Goal: Information Seeking & Learning: Learn about a topic

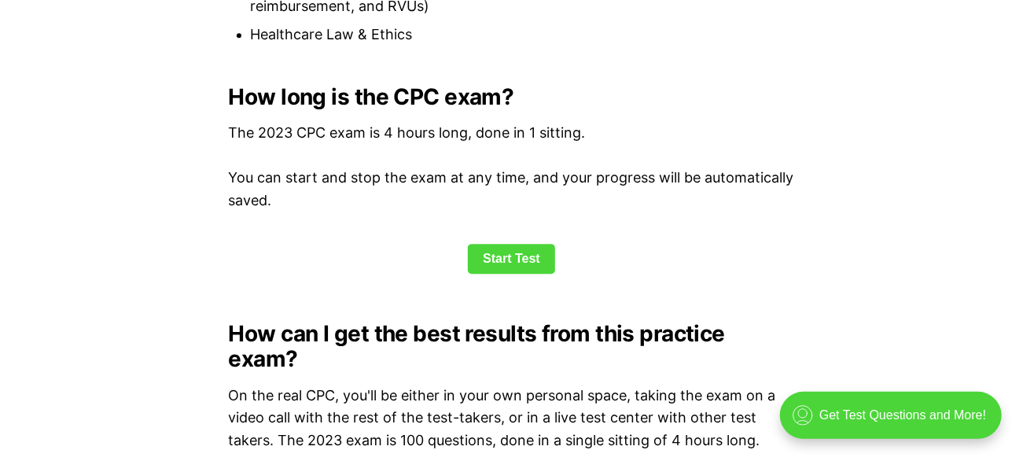
scroll to position [2096, 0]
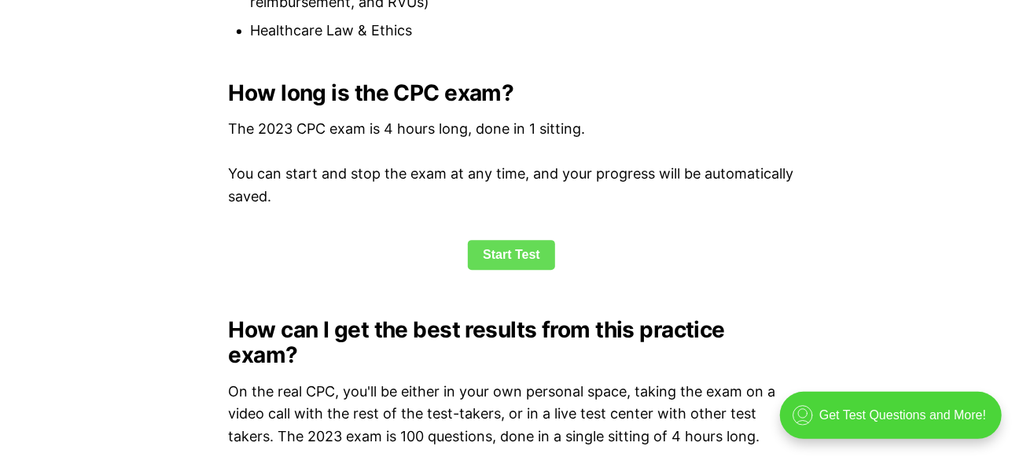
click at [513, 252] on link "Start Test" at bounding box center [511, 255] width 87 height 30
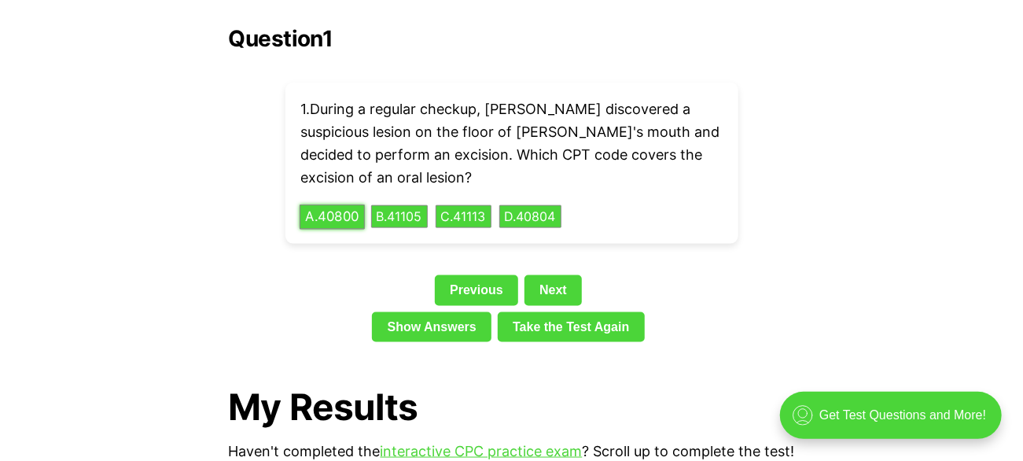
click at [355, 204] on button "A . 40800" at bounding box center [332, 216] width 65 height 24
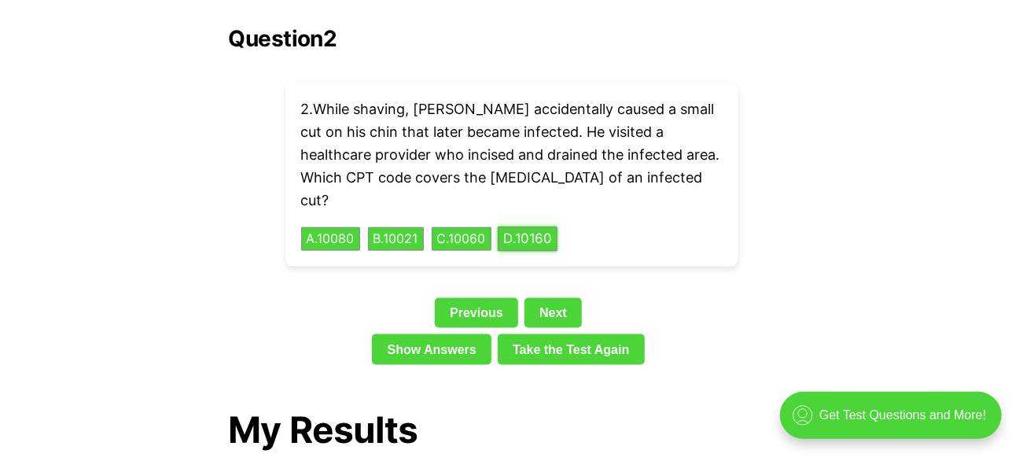
click at [555, 227] on button "D . 10160" at bounding box center [528, 239] width 60 height 24
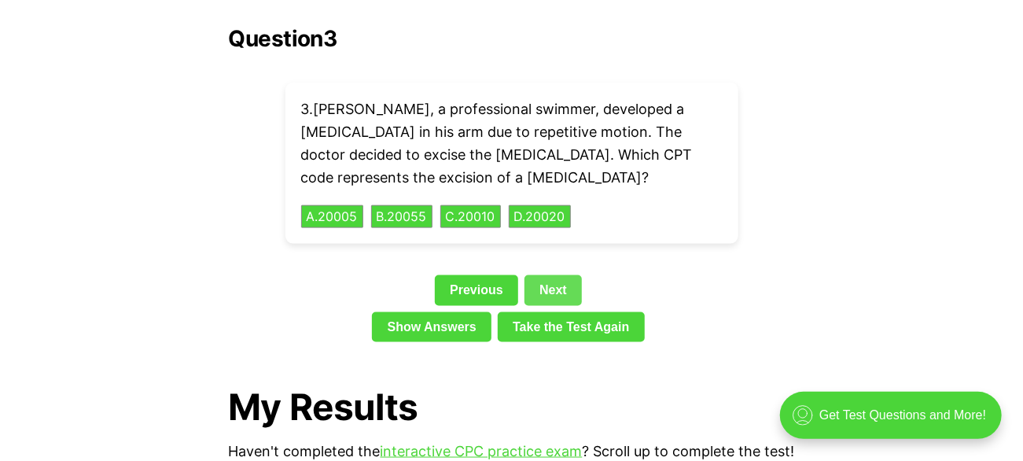
click at [549, 275] on link "Next" at bounding box center [552, 290] width 57 height 30
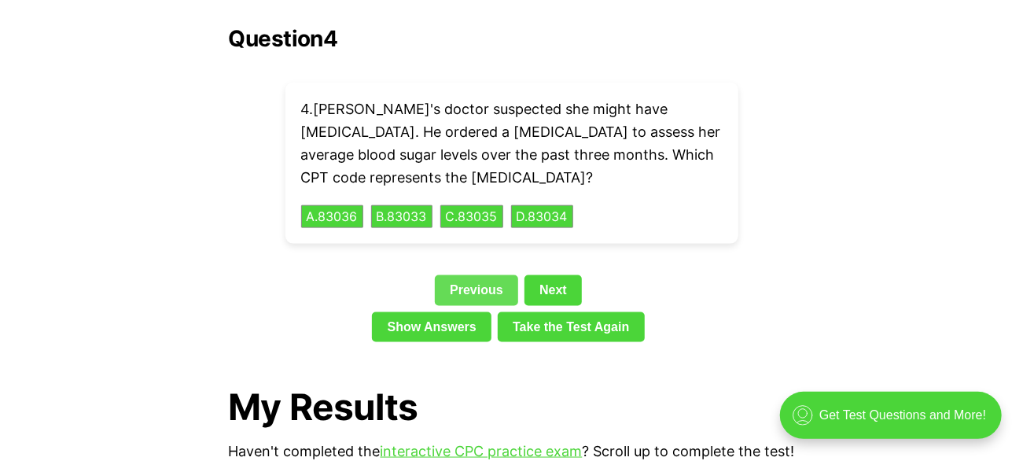
click at [458, 275] on link "Previous" at bounding box center [476, 290] width 83 height 30
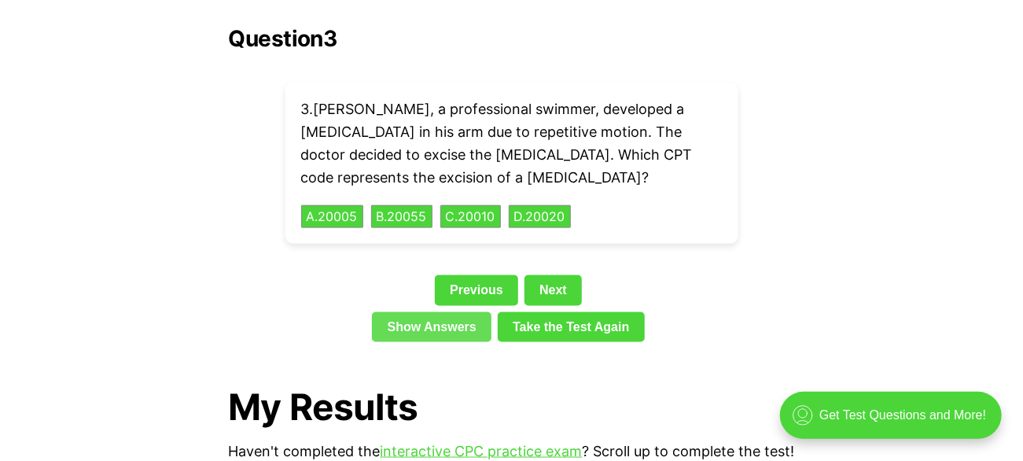
click at [413, 312] on link "Show Answers" at bounding box center [431, 327] width 119 height 30
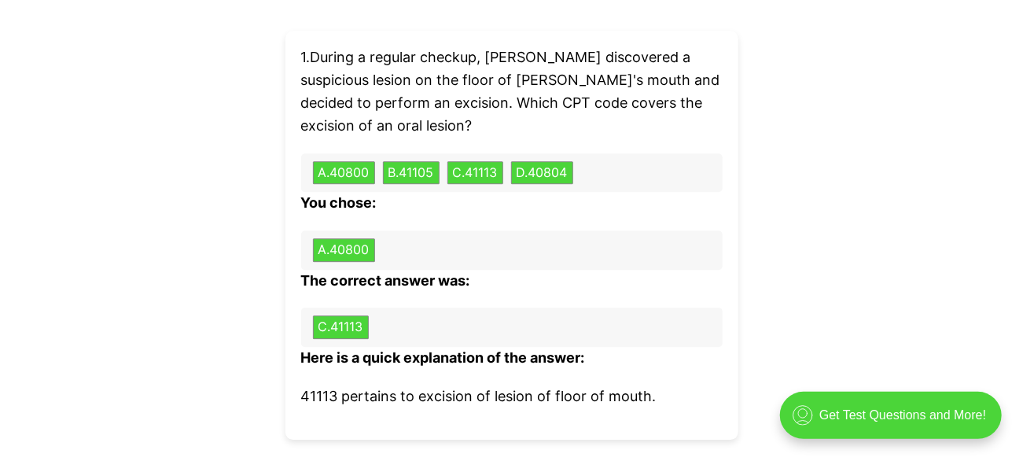
scroll to position [5445, 0]
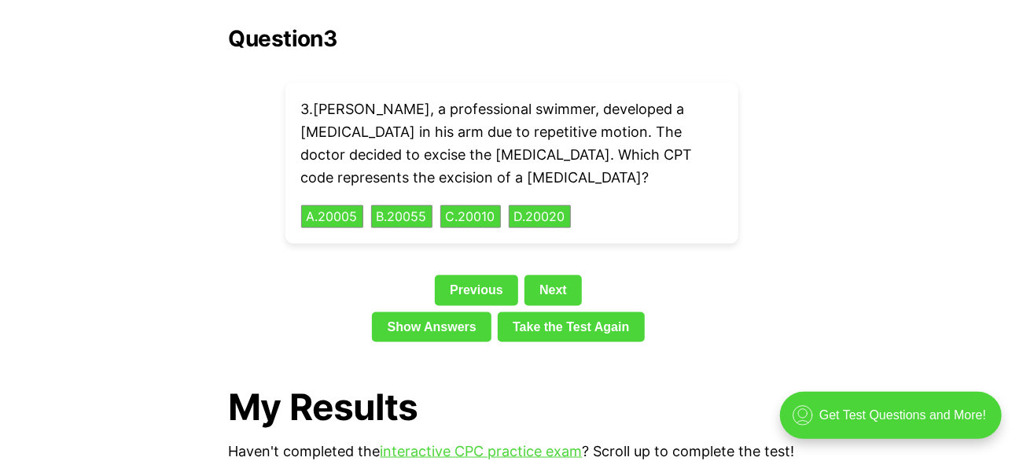
scroll to position [2096, 0]
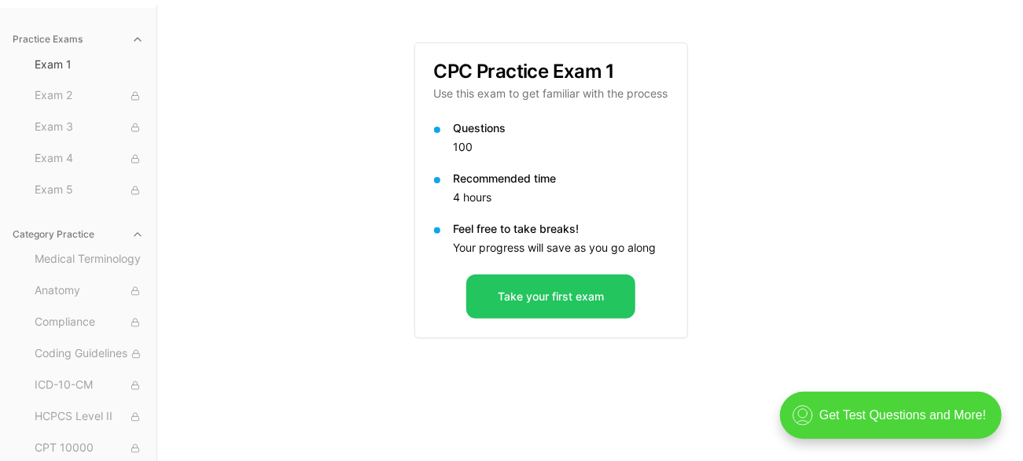
scroll to position [145, 0]
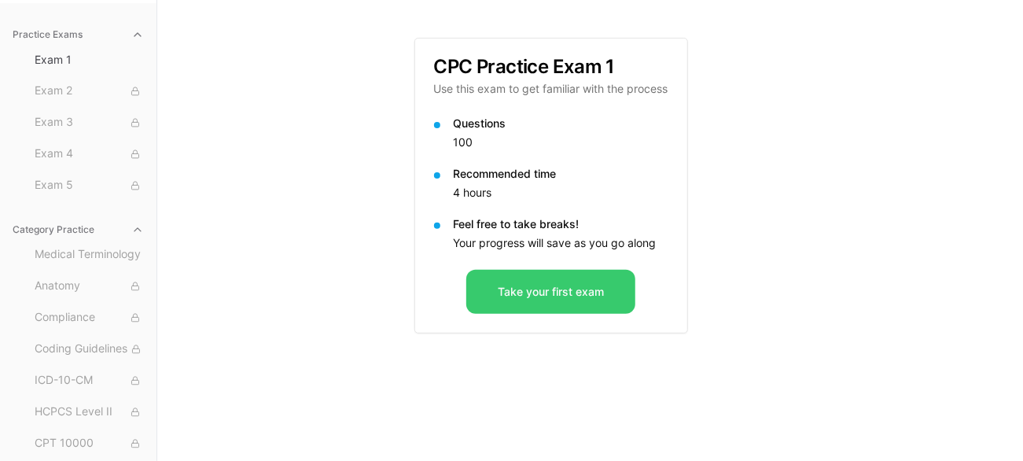
click at [576, 289] on button "Take your first exam" at bounding box center [550, 292] width 169 height 44
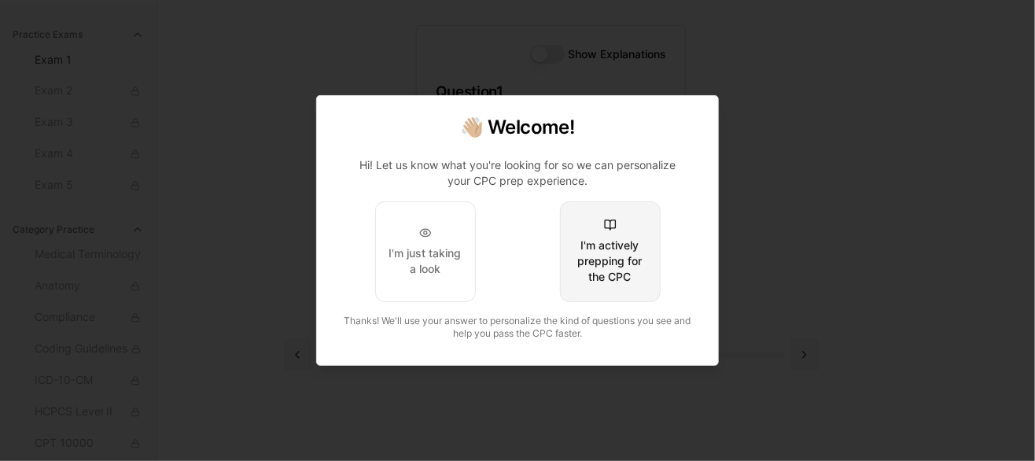
click at [589, 274] on div "I'm actively prepping for the CPC" at bounding box center [610, 260] width 74 height 47
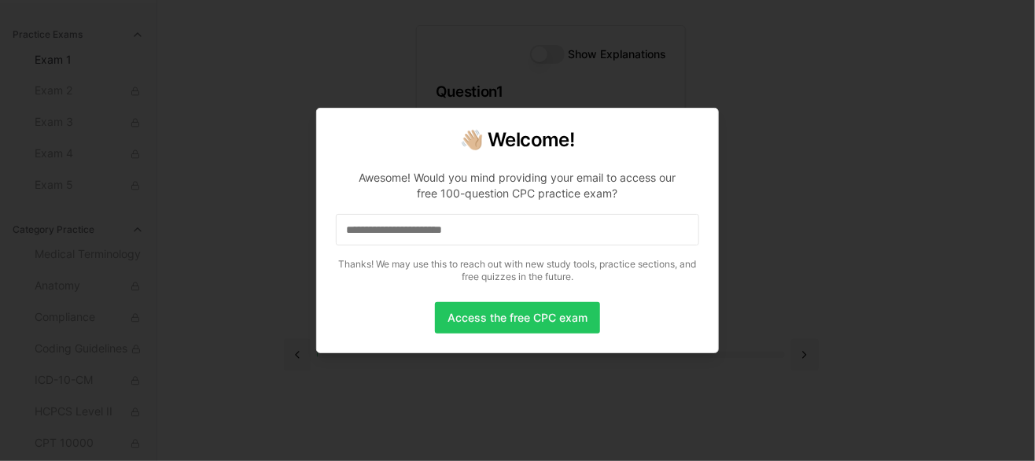
click at [476, 244] on input at bounding box center [517, 229] width 363 height 31
click at [518, 313] on button "Access the free CPC exam" at bounding box center [517, 317] width 165 height 31
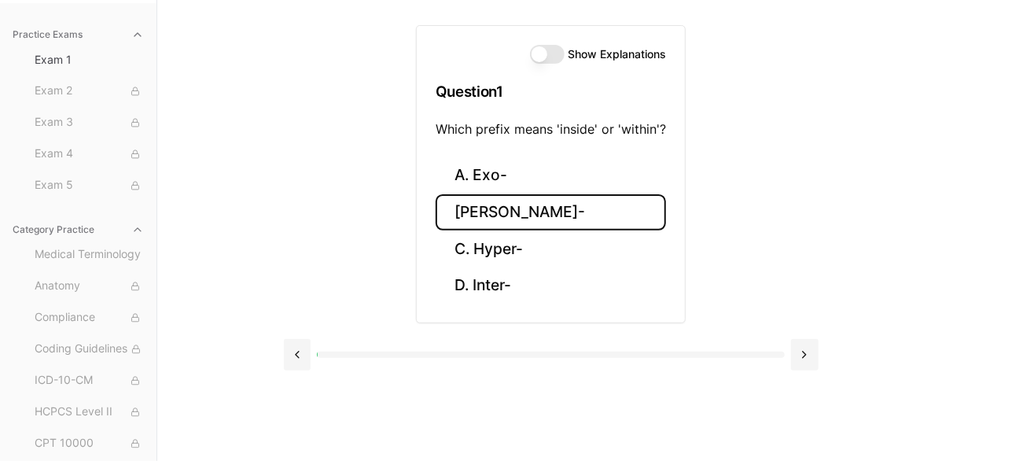
click at [513, 214] on button "B. Endo-" at bounding box center [551, 212] width 230 height 37
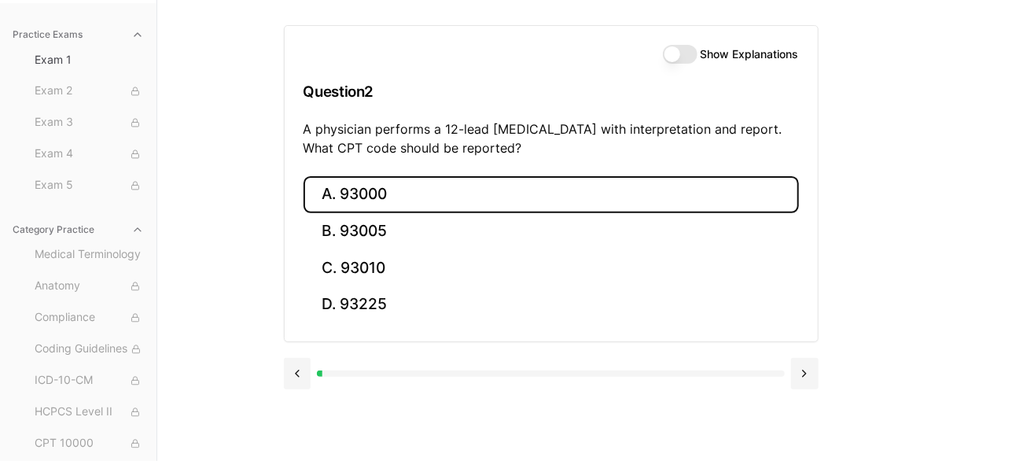
click at [374, 203] on button "A. 93000" at bounding box center [550, 194] width 495 height 37
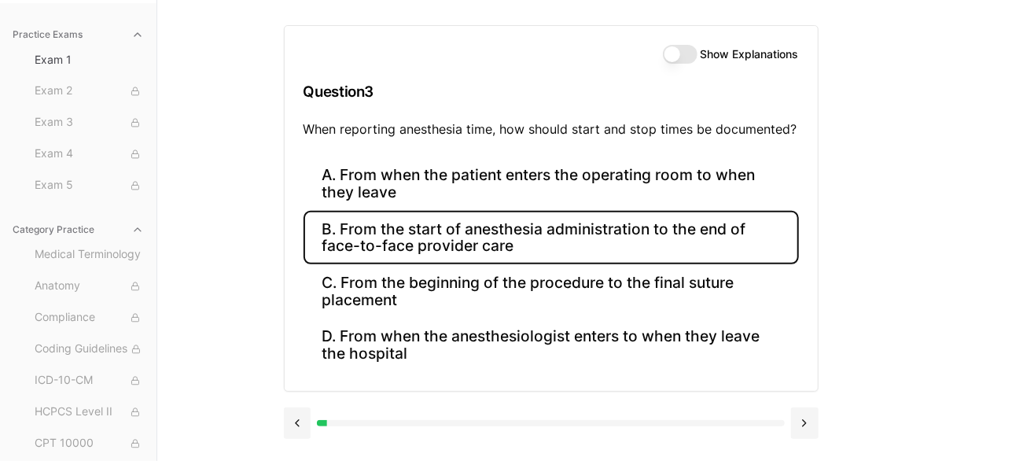
click at [446, 236] on button "B. From the start of anesthesia administration to the end of face-to-face provi…" at bounding box center [550, 237] width 495 height 53
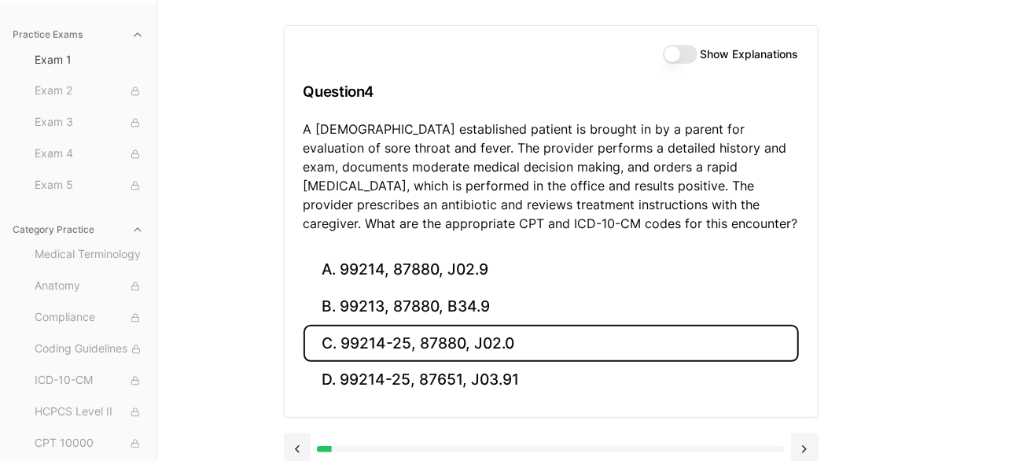
click at [406, 348] on button "C. 99214-25, 87880, J02.0" at bounding box center [550, 343] width 495 height 37
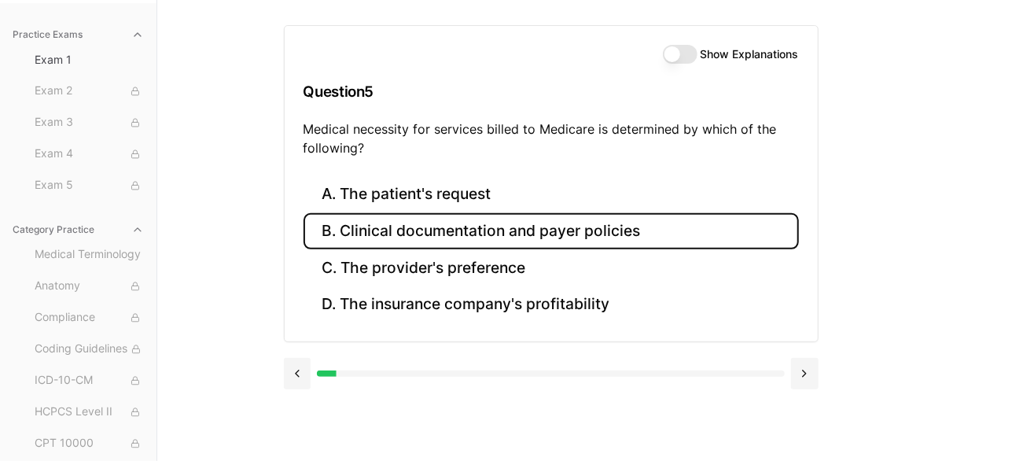
click at [446, 236] on button "B. Clinical documentation and payer policies" at bounding box center [550, 231] width 495 height 37
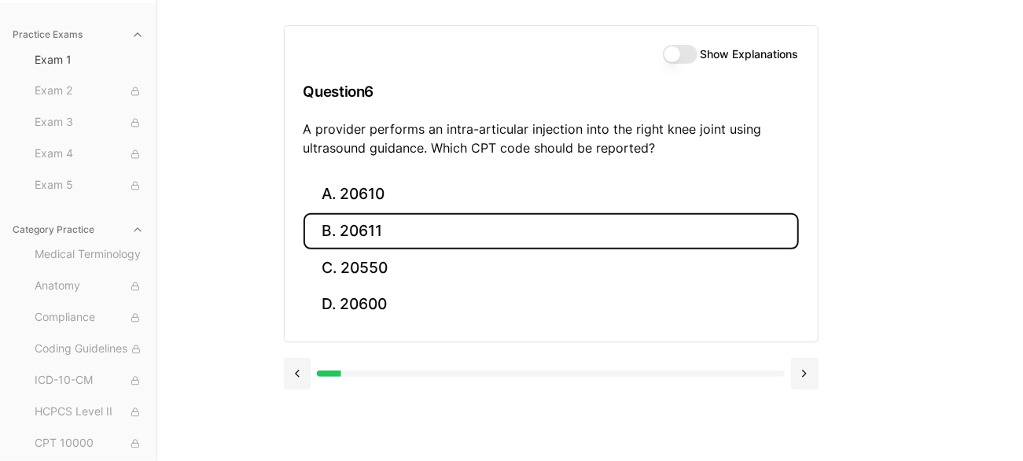
click at [363, 226] on button "B. 20611" at bounding box center [550, 231] width 495 height 37
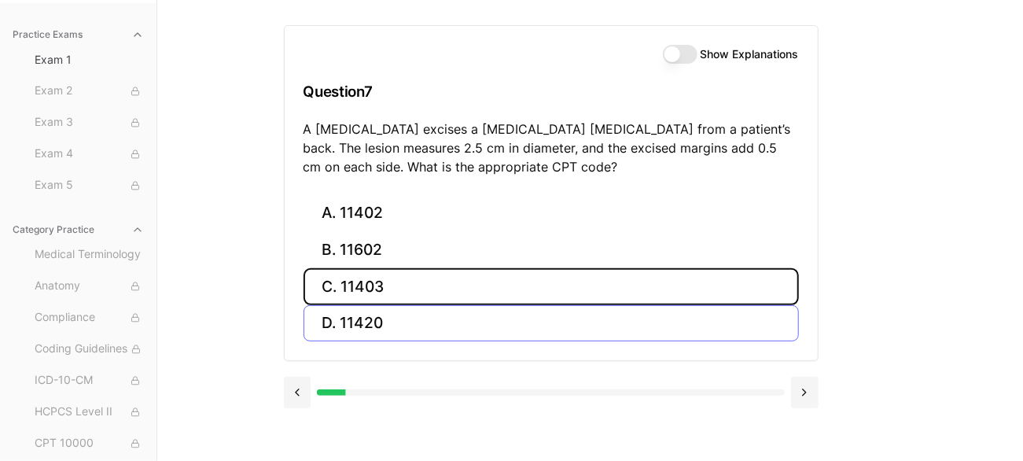
drag, startPoint x: 374, startPoint y: 284, endPoint x: 394, endPoint y: 284, distance: 19.7
click at [374, 284] on button "C. 11403" at bounding box center [550, 286] width 495 height 37
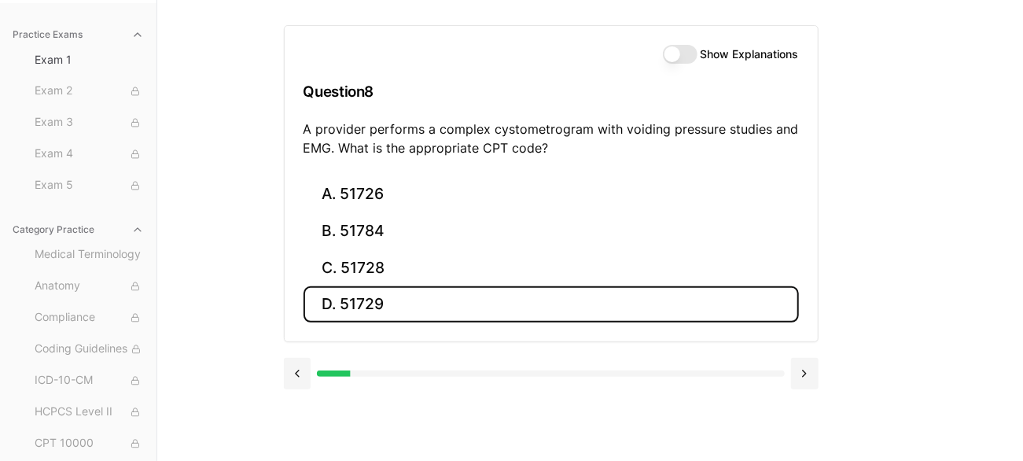
click at [357, 314] on button "D. 51729" at bounding box center [550, 304] width 495 height 37
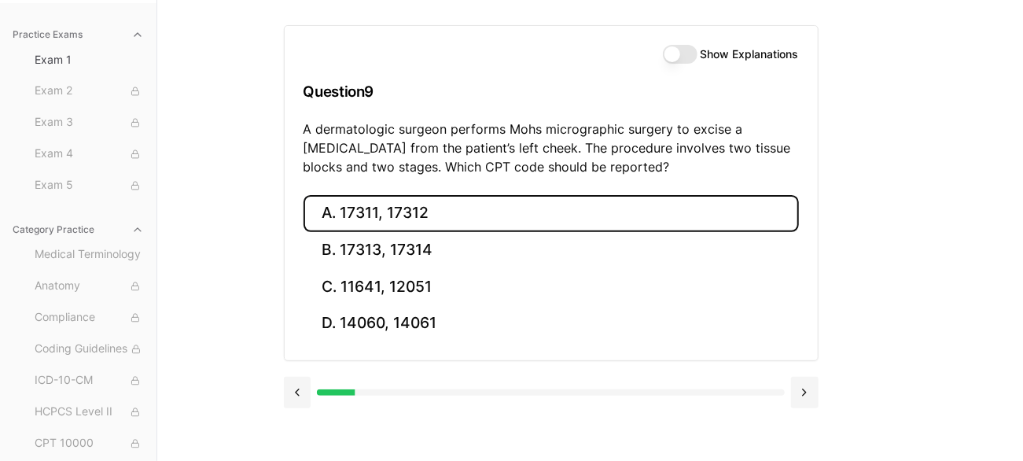
click at [386, 205] on button "A. 17311, 17312" at bounding box center [550, 213] width 495 height 37
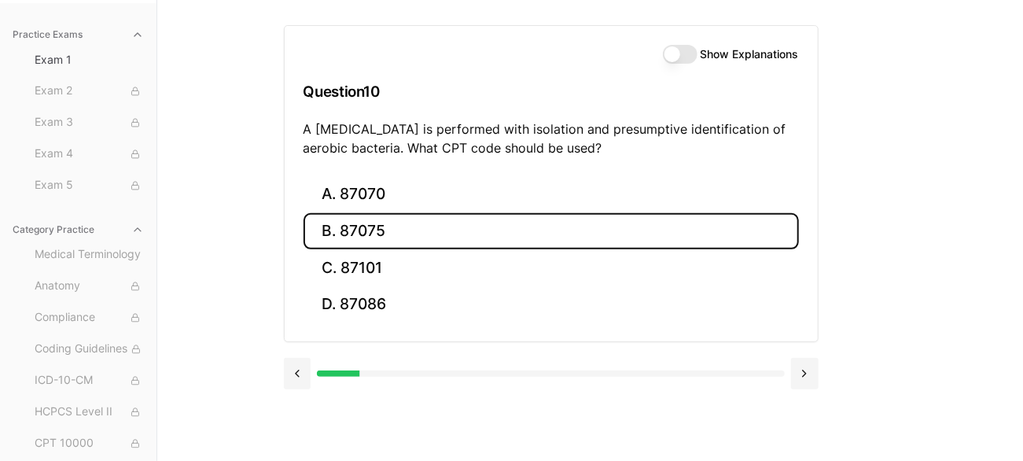
click at [340, 230] on button "B. 87075" at bounding box center [550, 231] width 495 height 37
click at [362, 230] on button "B. 63047" at bounding box center [550, 231] width 495 height 37
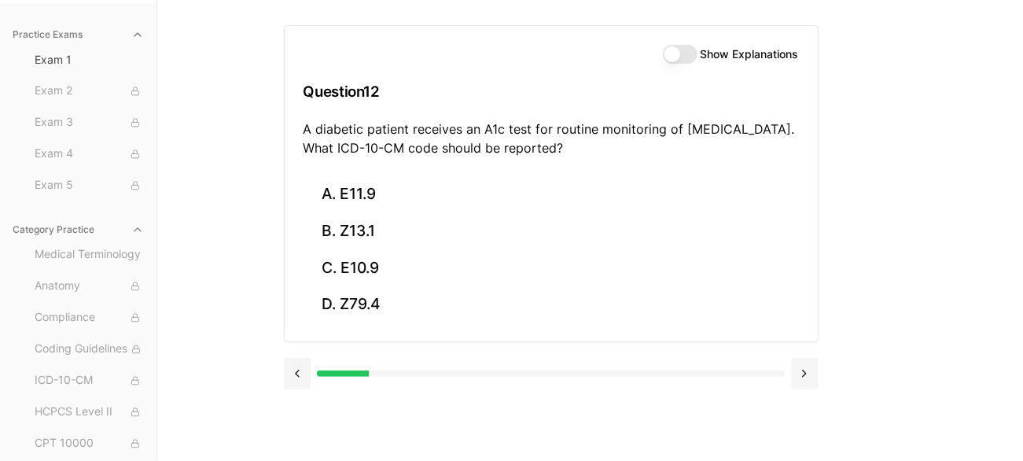
click at [370, 402] on div "Show Explanations Question 12 A diabetic patient receives an A1c test for routi…" at bounding box center [590, 230] width 613 height 461
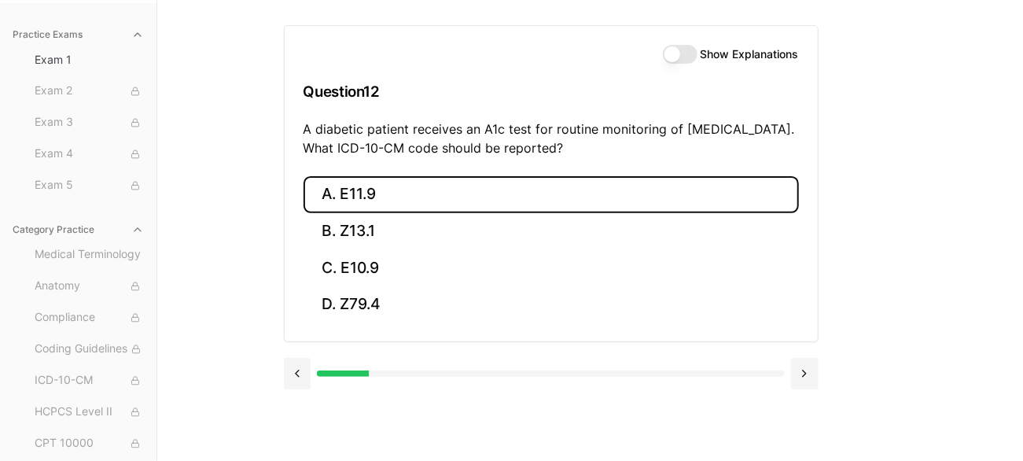
click at [375, 204] on button "A. E11.9" at bounding box center [550, 194] width 495 height 37
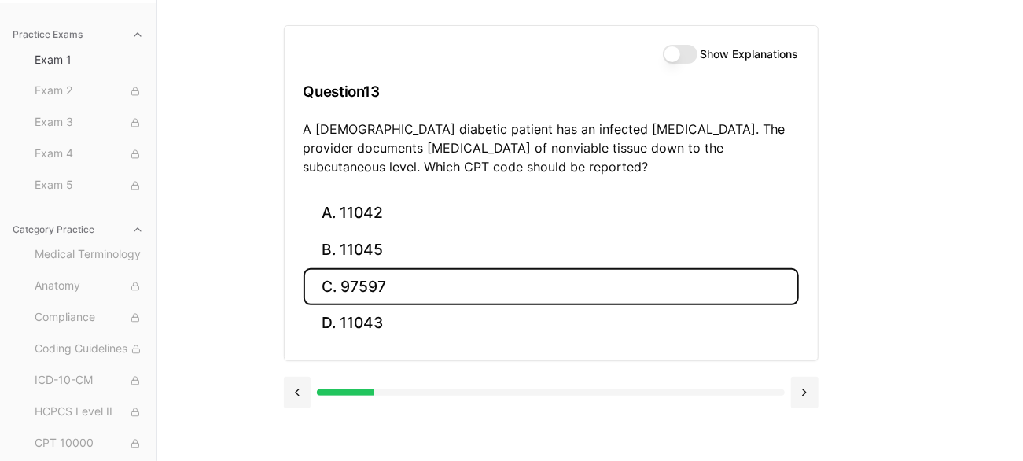
click at [362, 292] on button "C. 97597" at bounding box center [550, 286] width 495 height 37
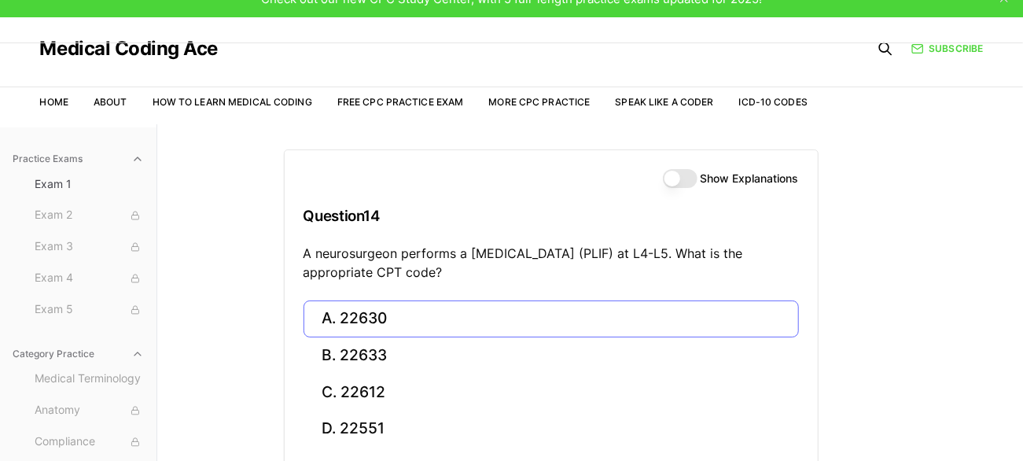
scroll to position [0, 0]
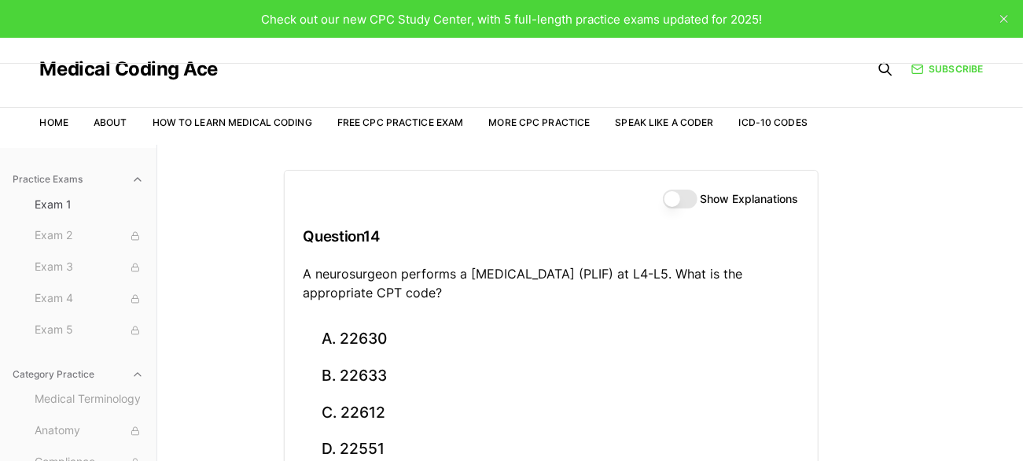
click at [677, 197] on button "Show Explanations" at bounding box center [680, 198] width 35 height 19
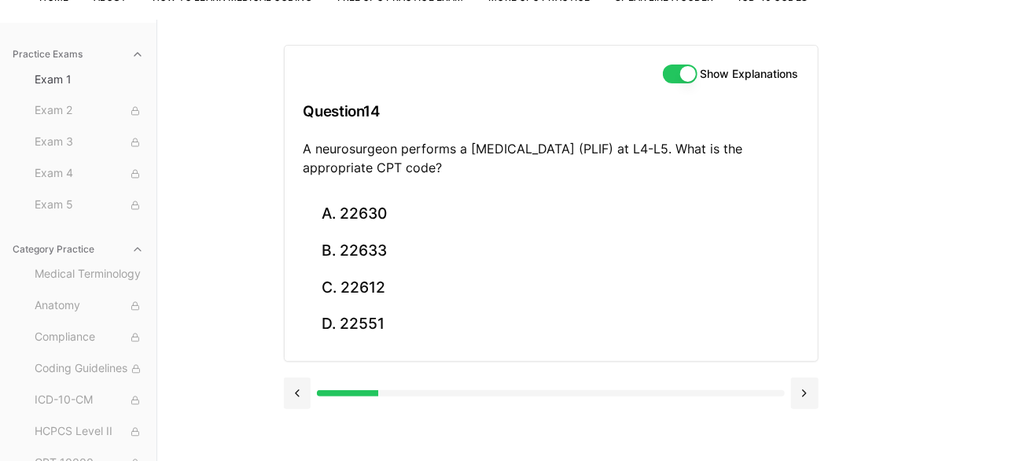
scroll to position [145, 0]
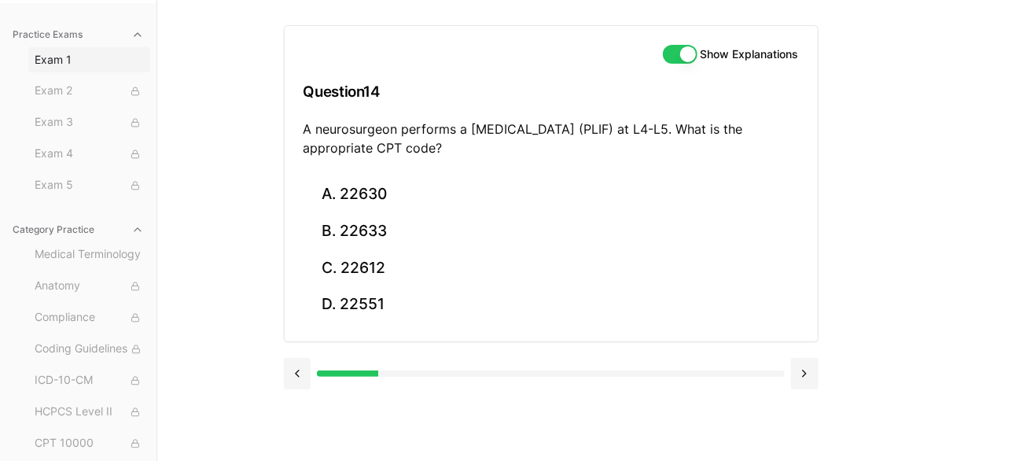
click at [57, 60] on span "Exam 1" at bounding box center [89, 60] width 109 height 16
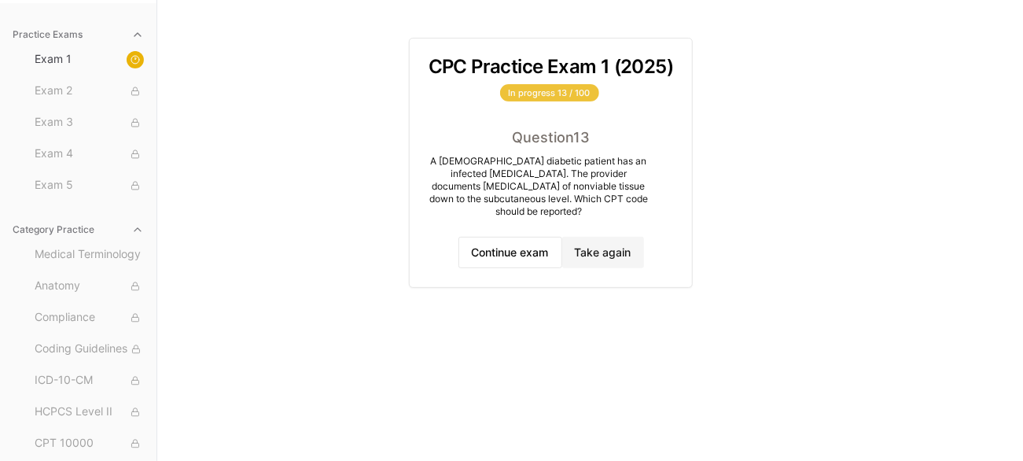
click at [555, 86] on div "In progress 13 / 100" at bounding box center [549, 92] width 99 height 17
click at [555, 94] on div "In progress 13 / 100" at bounding box center [549, 92] width 99 height 17
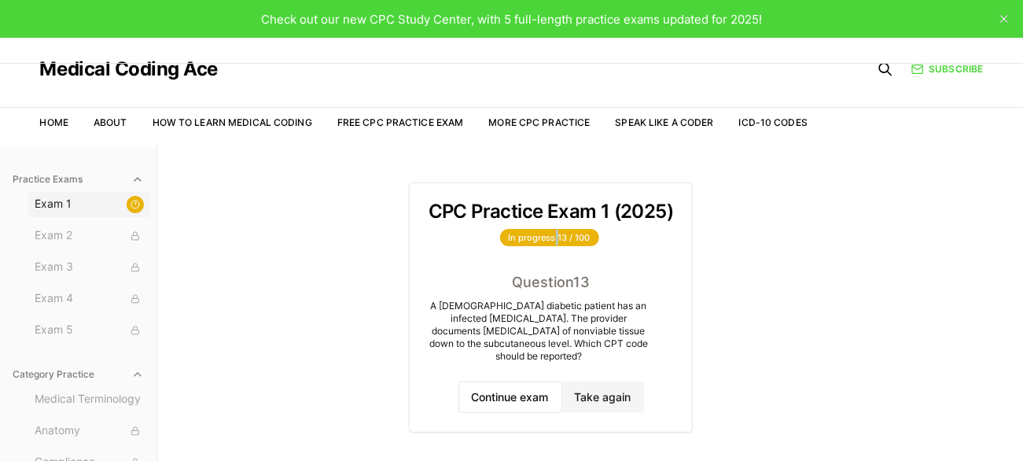
click at [93, 204] on span "Exam 1" at bounding box center [89, 204] width 109 height 17
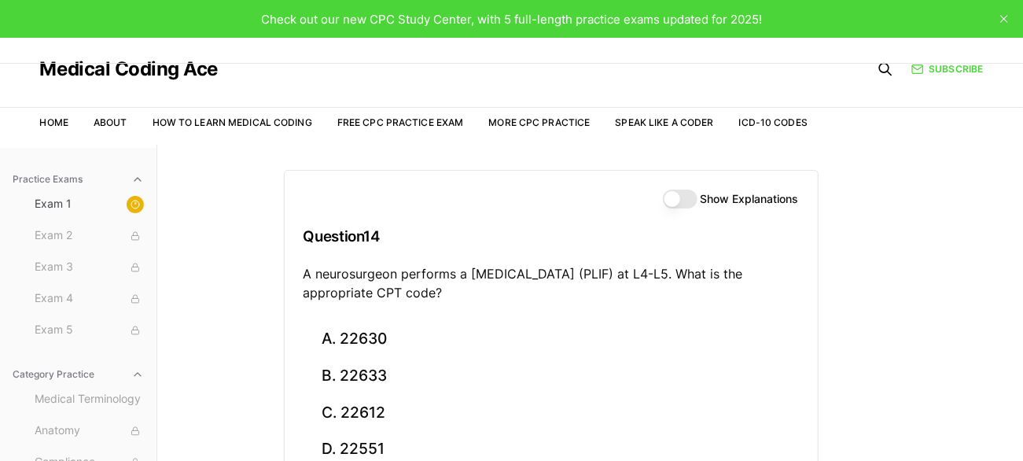
scroll to position [145, 0]
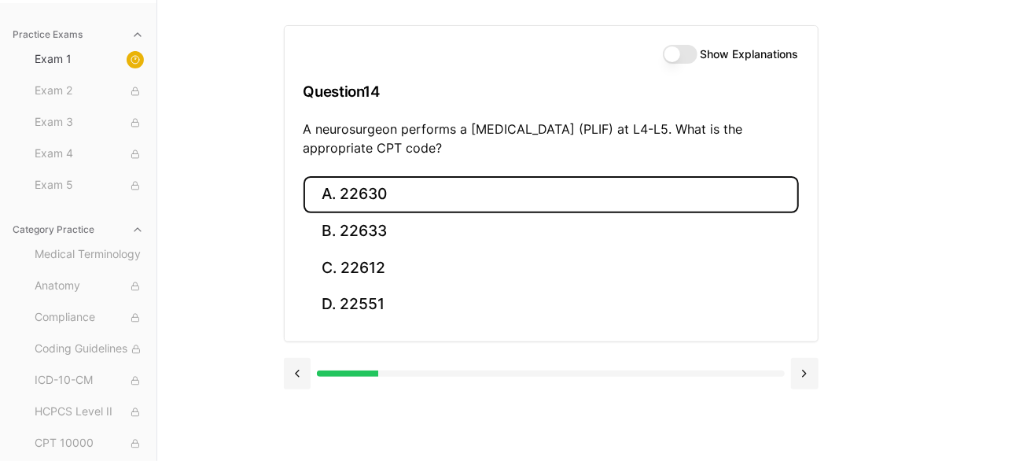
click at [351, 186] on button "A. 22630" at bounding box center [550, 194] width 495 height 37
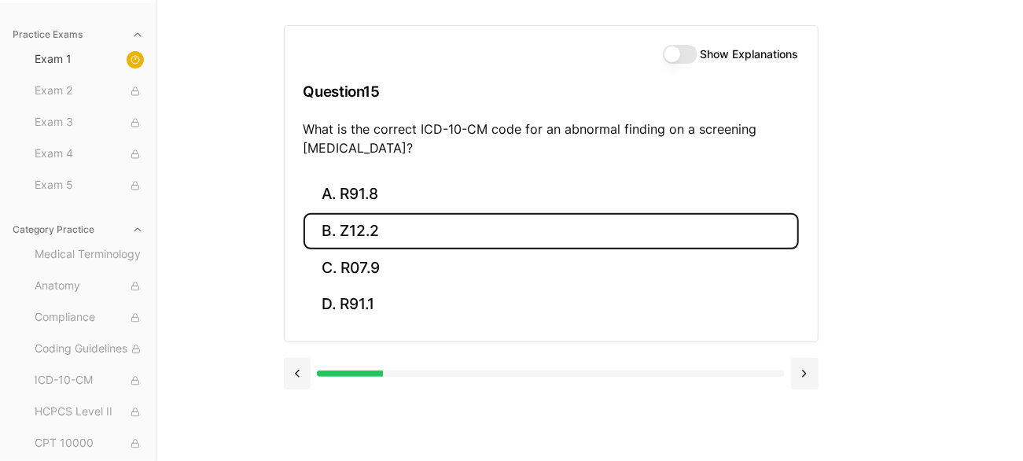
click at [369, 231] on button "B. Z12.2" at bounding box center [550, 231] width 495 height 37
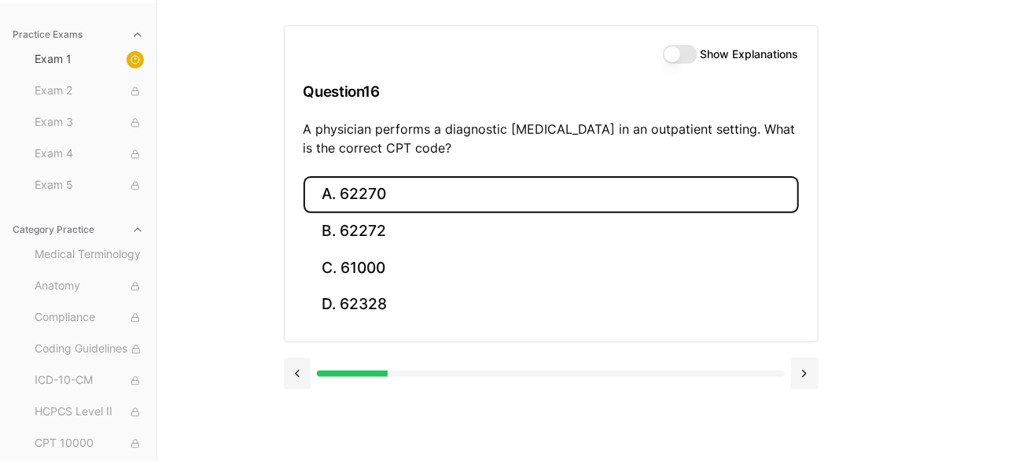
click at [387, 181] on button "A. 62270" at bounding box center [550, 194] width 495 height 37
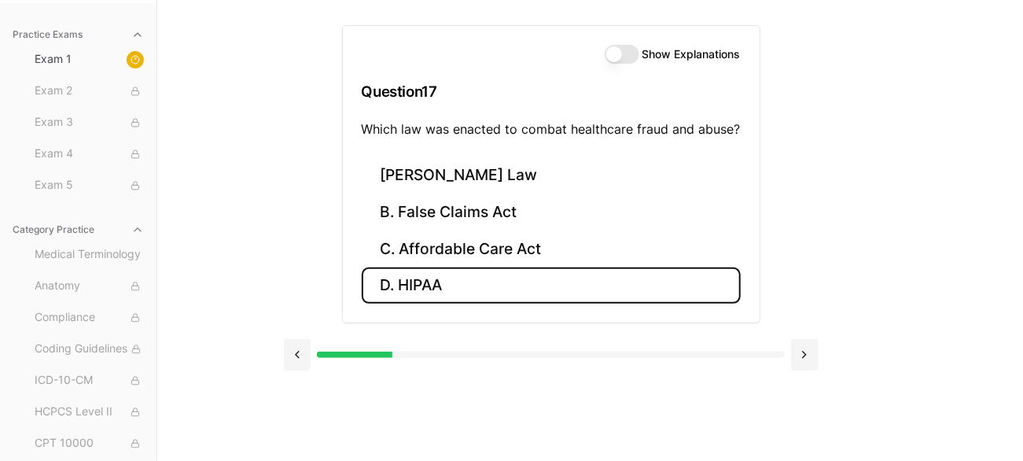
click at [413, 282] on button "D. HIPAA" at bounding box center [551, 285] width 379 height 37
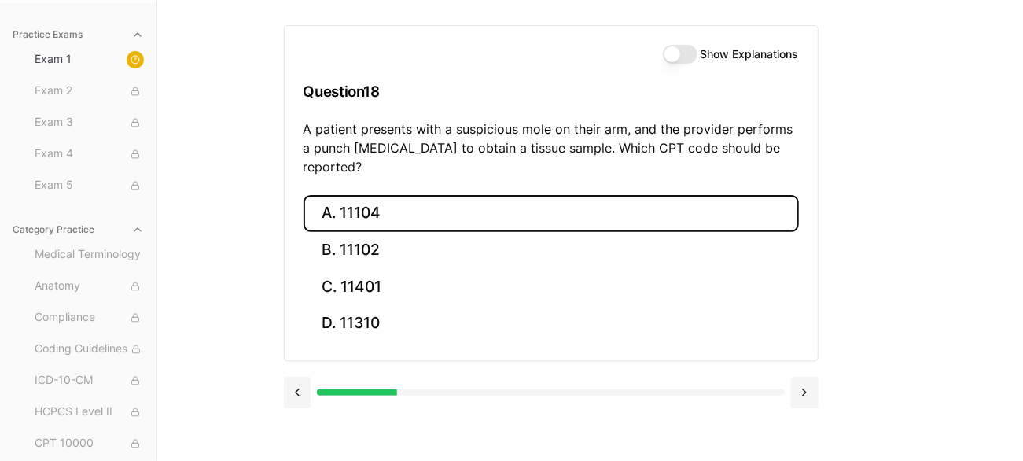
click at [362, 196] on button "A. 11104" at bounding box center [550, 213] width 495 height 37
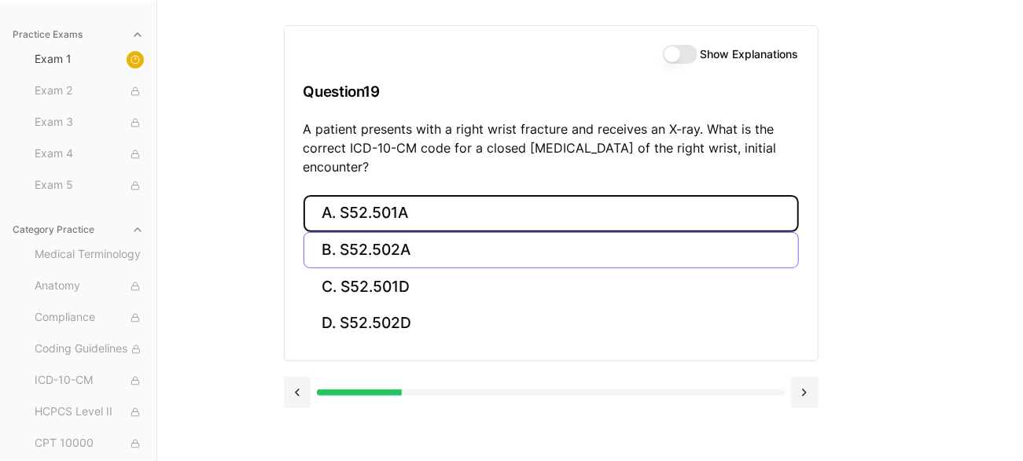
click at [409, 212] on button "A. S52.501A" at bounding box center [550, 213] width 495 height 37
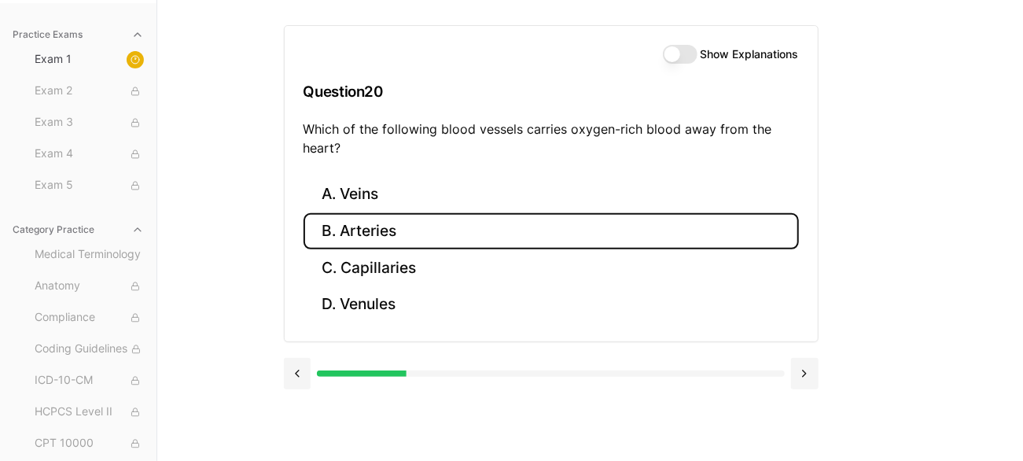
click at [372, 226] on button "B. Arteries" at bounding box center [550, 231] width 495 height 37
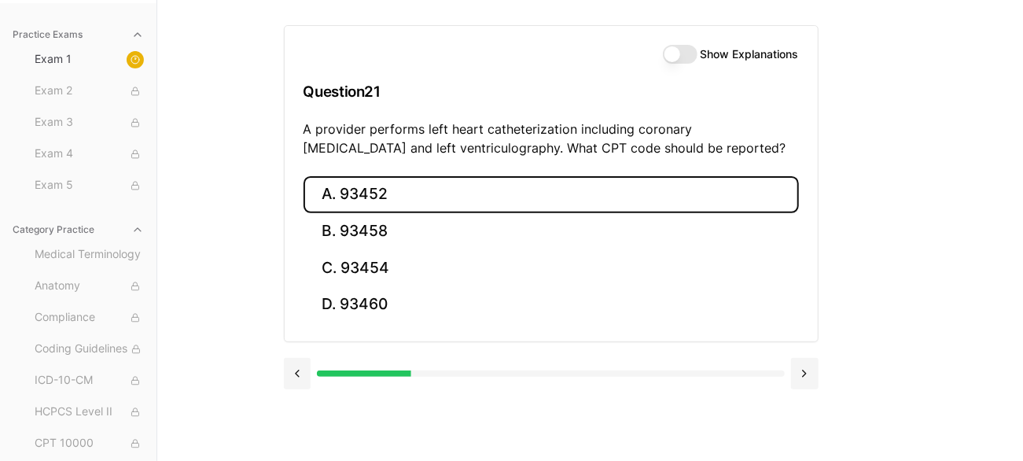
click at [358, 191] on button "A. 93452" at bounding box center [550, 194] width 495 height 37
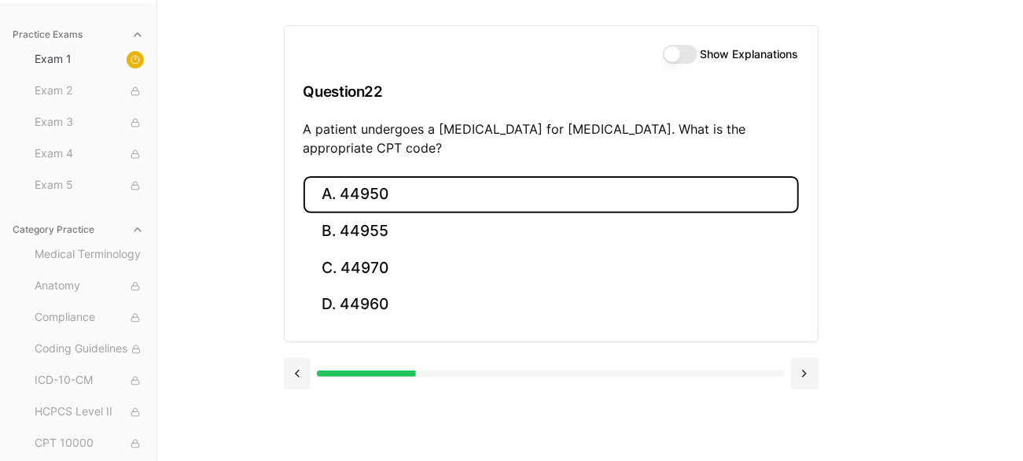
click at [374, 187] on button "A. 44950" at bounding box center [550, 194] width 495 height 37
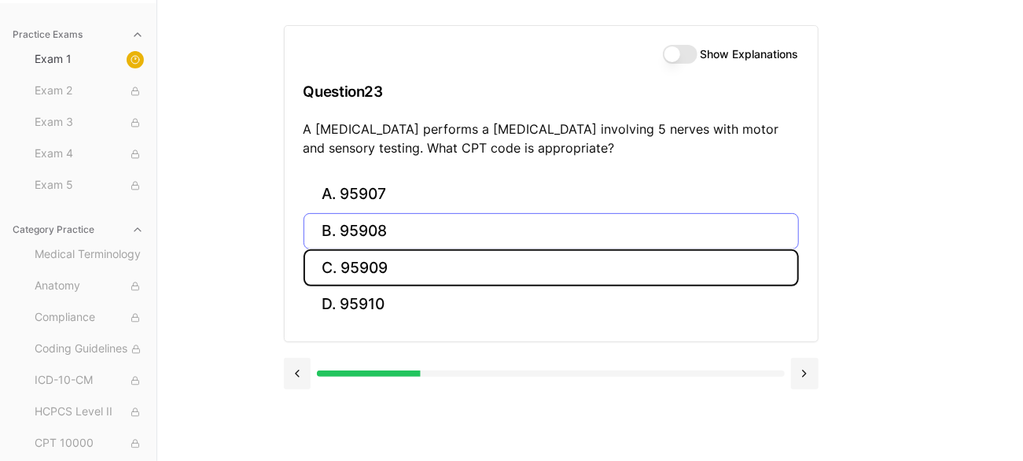
click at [380, 264] on button "C. 95909" at bounding box center [550, 267] width 495 height 37
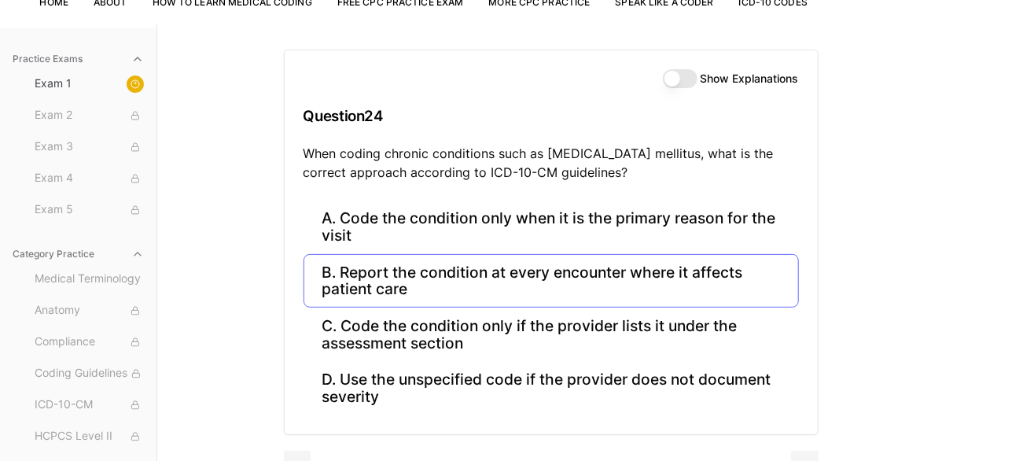
scroll to position [151, 0]
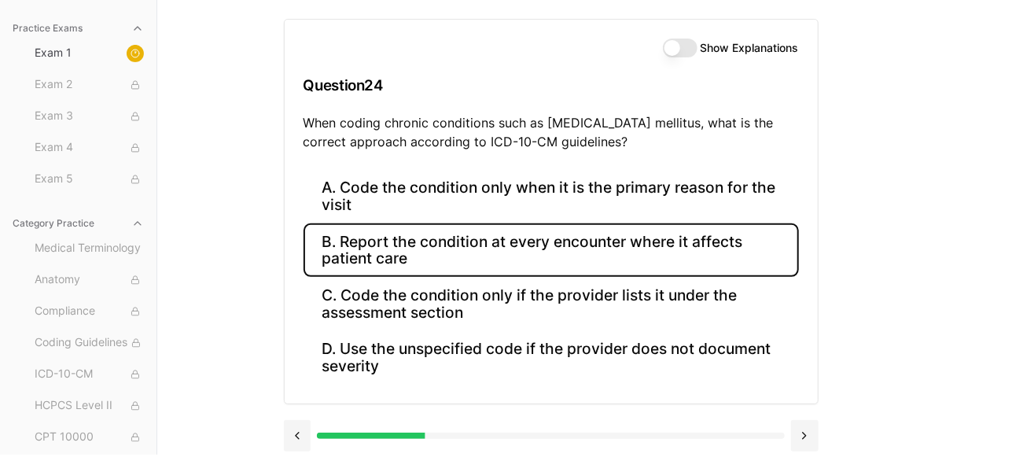
click at [466, 243] on button "B. Report the condition at every encounter where it affects patient care" at bounding box center [550, 249] width 495 height 53
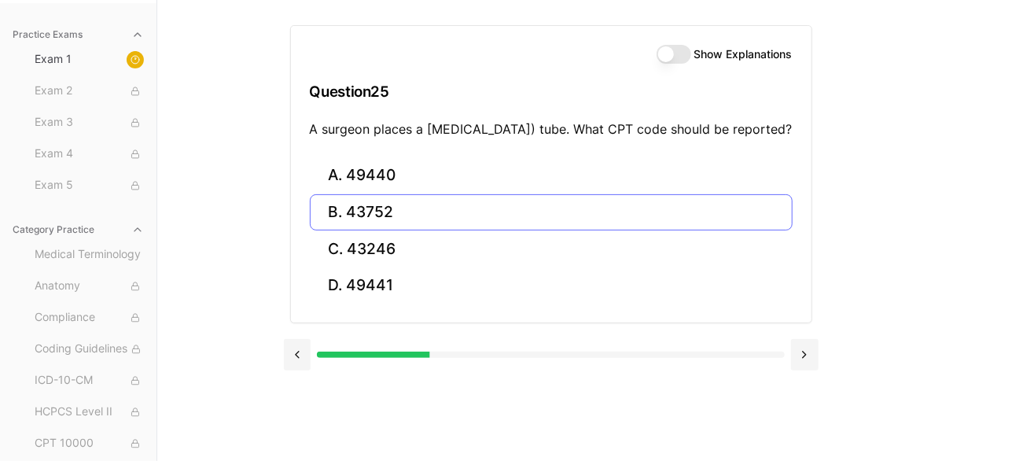
scroll to position [145, 0]
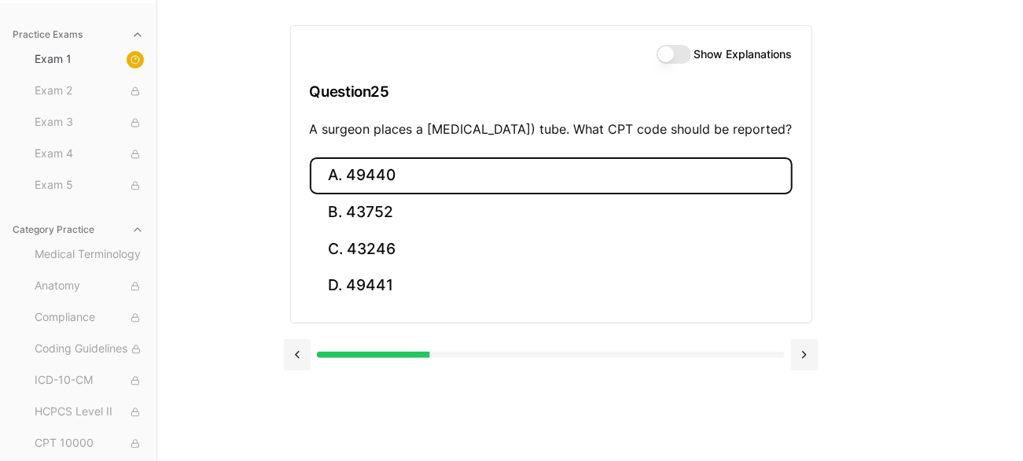
click at [362, 190] on button "A. 49440" at bounding box center [551, 175] width 483 height 37
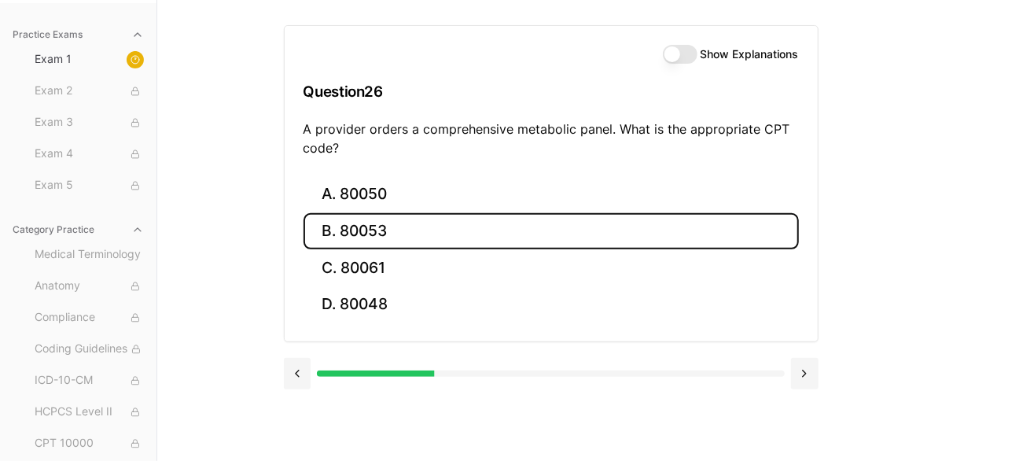
click at [399, 226] on button "B. 80053" at bounding box center [550, 231] width 495 height 37
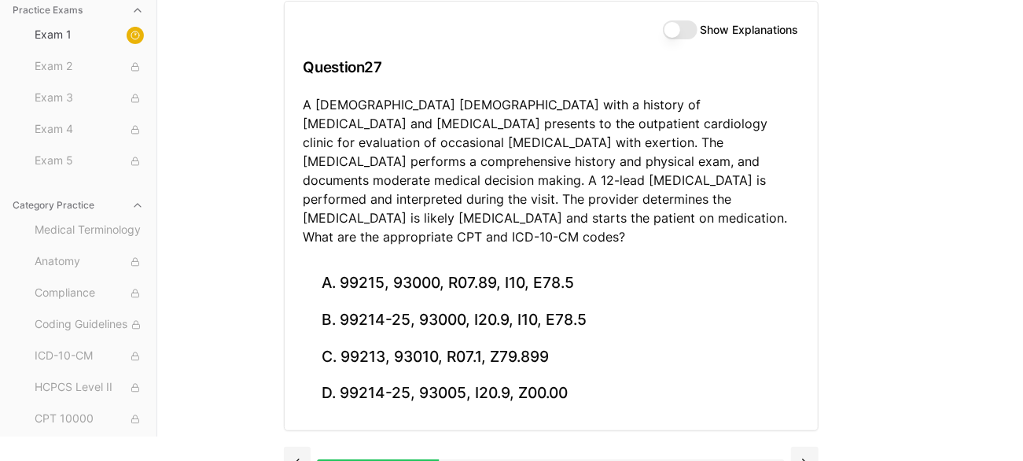
scroll to position [178, 0]
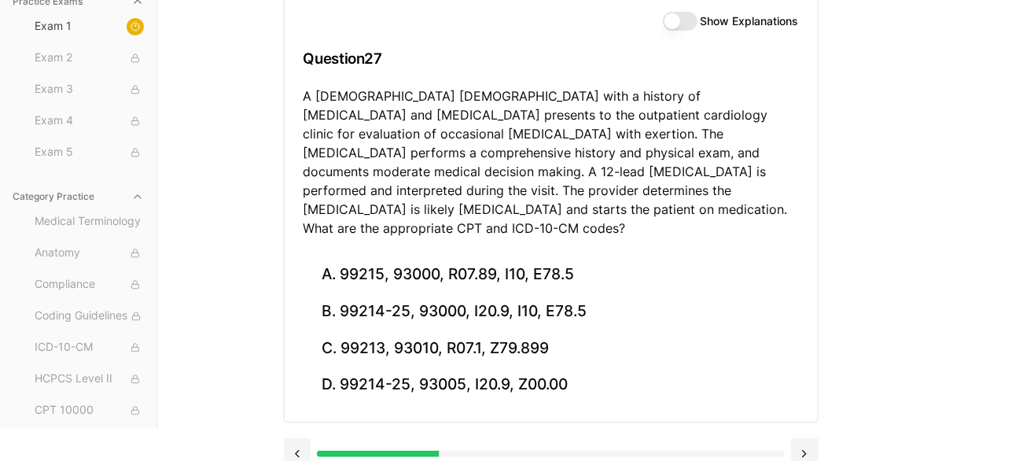
click at [681, 26] on button "Show Explanations" at bounding box center [680, 21] width 35 height 19
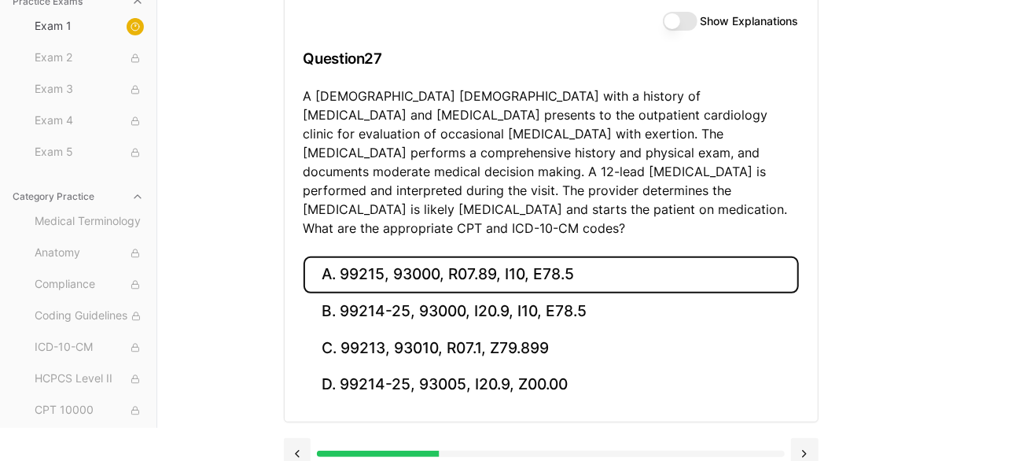
click at [406, 258] on button "A. 99215, 93000, R07.89, I10, E78.5" at bounding box center [550, 274] width 495 height 37
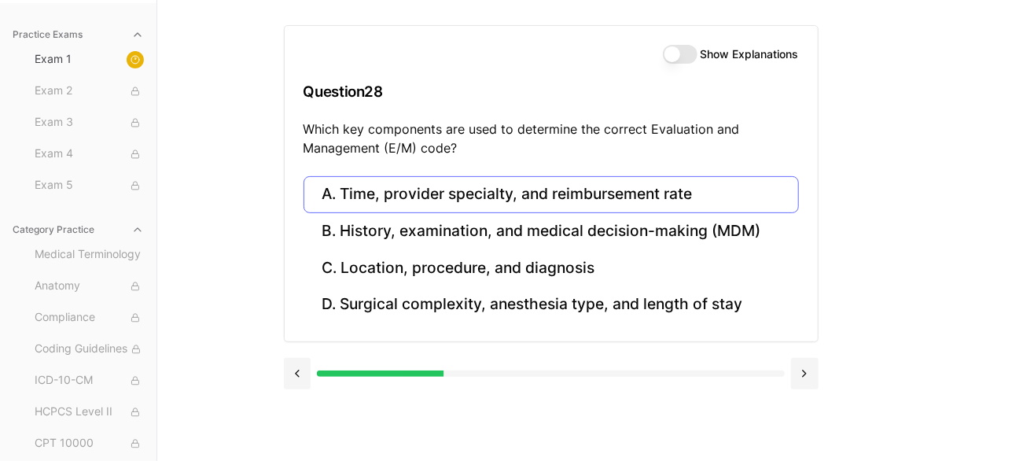
scroll to position [145, 0]
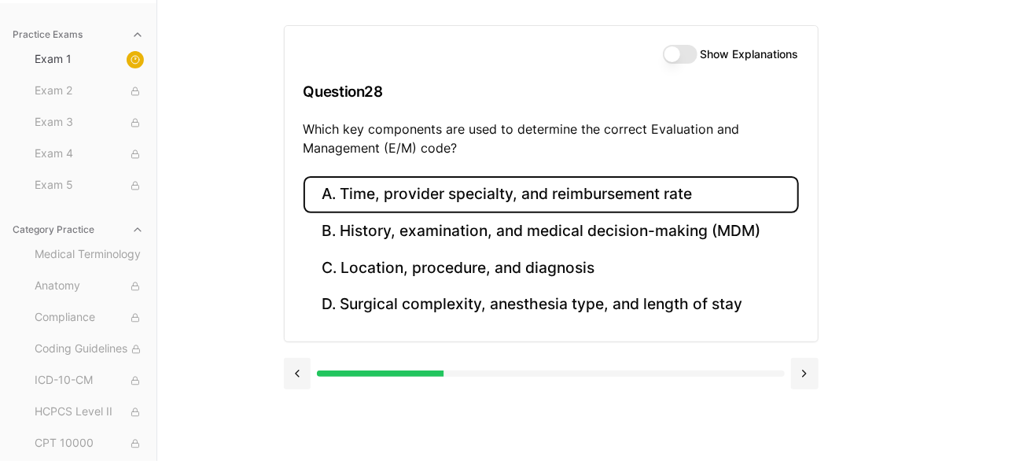
click at [478, 198] on button "A. Time, provider specialty, and reimbursement rate" at bounding box center [550, 194] width 495 height 37
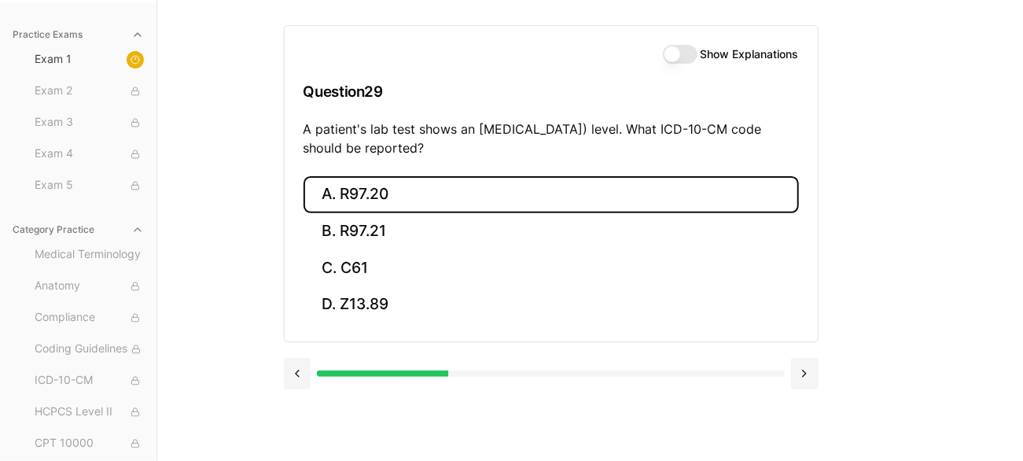
click at [354, 188] on button "A. R97.20" at bounding box center [550, 194] width 495 height 37
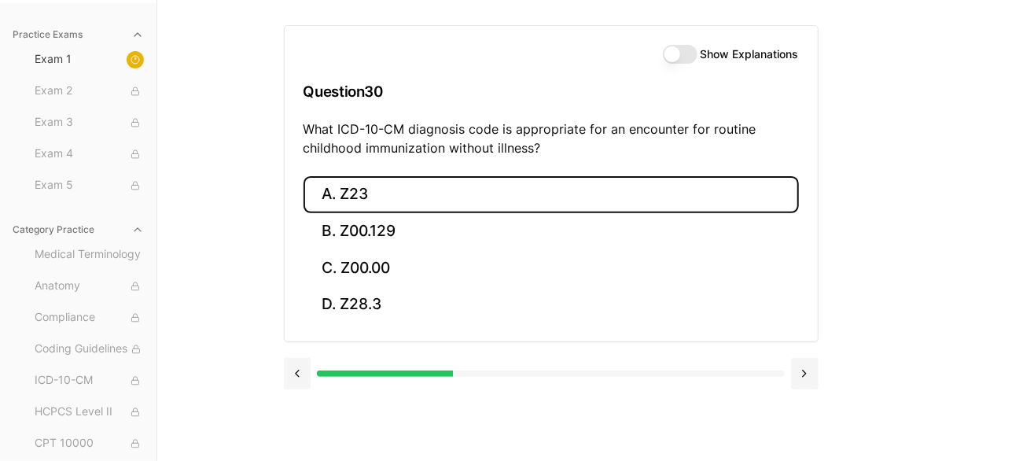
click at [366, 186] on button "A. Z23" at bounding box center [550, 194] width 495 height 37
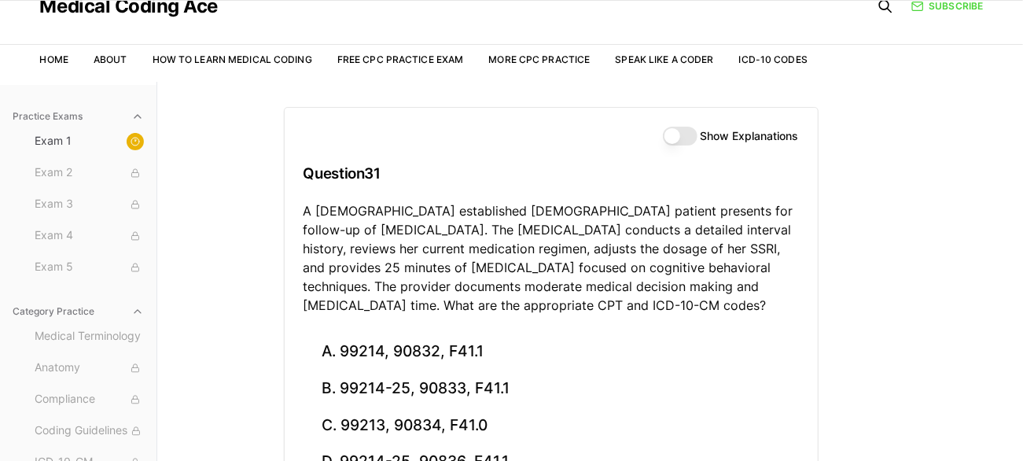
scroll to position [0, 0]
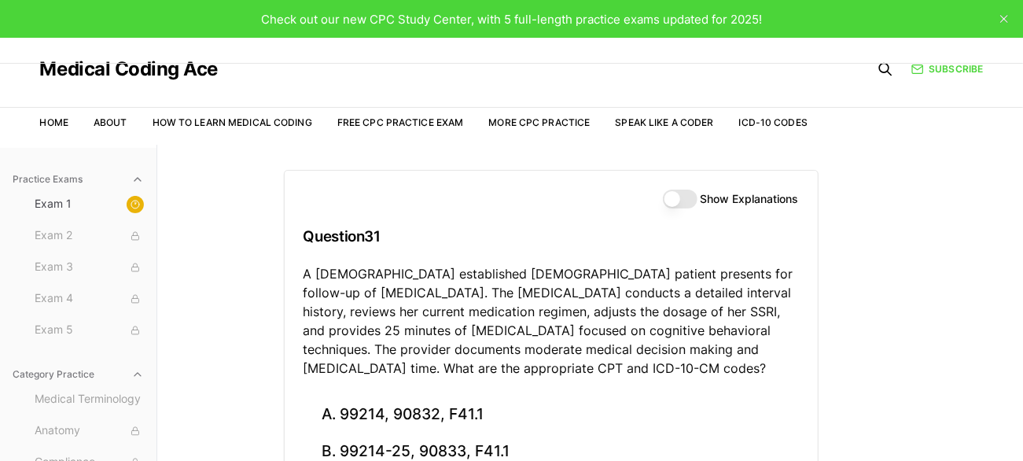
click at [54, 115] on nav "Home About How to Learn Medical Coding Free CPC Practice Exam More CPC Practice…" at bounding box center [424, 123] width 768 height 44
click at [54, 117] on link "Home" at bounding box center [54, 122] width 28 height 12
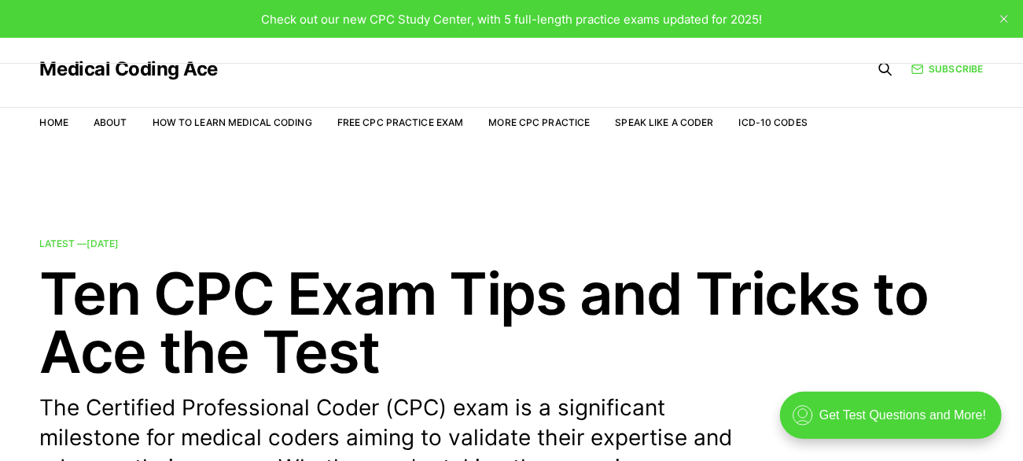
click at [72, 112] on nav "Home About How to Learn Medical Coding Free CPC Practice Exam More CPC Practice…" at bounding box center [424, 123] width 768 height 44
click at [55, 123] on link "Home" at bounding box center [54, 122] width 28 height 12
click at [1006, 19] on icon "close" at bounding box center [1004, 19] width 8 height 8
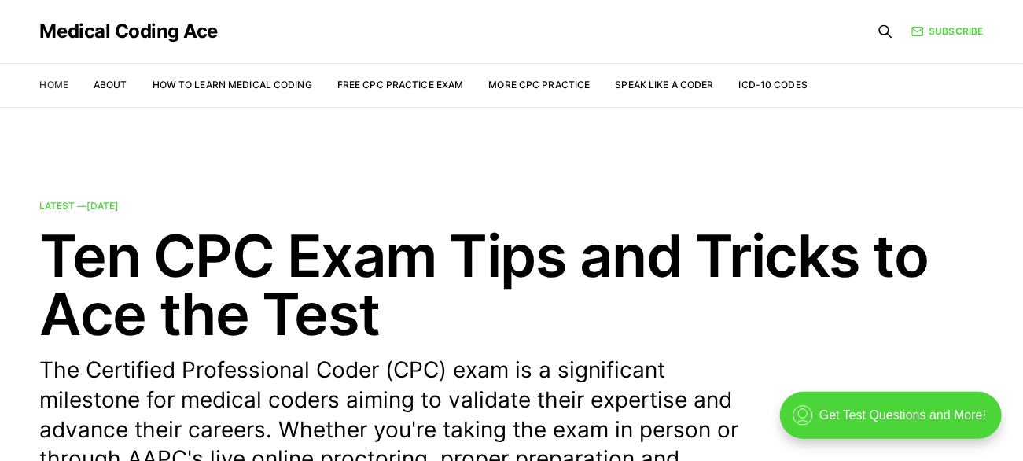
click at [66, 86] on link "Home" at bounding box center [54, 85] width 28 height 12
